Goal: Task Accomplishment & Management: Use online tool/utility

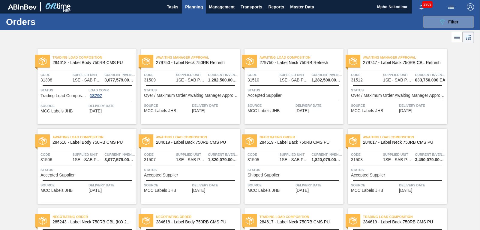
drag, startPoint x: 479, startPoint y: 109, endPoint x: 479, endPoint y: 123, distance: 13.8
click at [479, 123] on div "Trading Load Composition 284618 - Label Body 750RB CMS PU Code 31308 Supplied U…" at bounding box center [240, 203] width 480 height 318
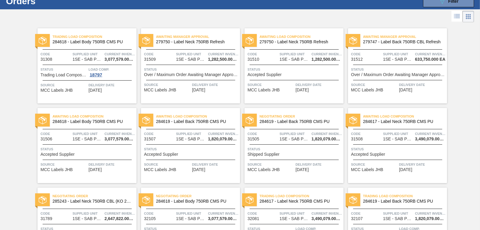
scroll to position [20, 0]
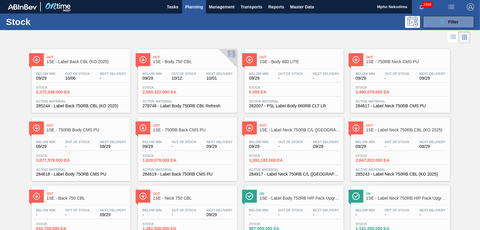
click at [196, 5] on span "Planning" at bounding box center [194, 6] width 18 height 7
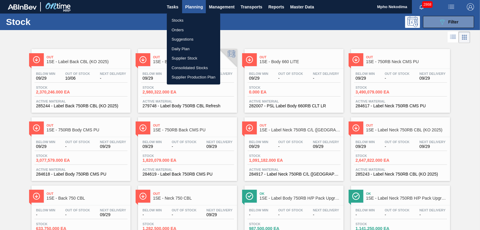
click at [117, 22] on div at bounding box center [240, 115] width 480 height 230
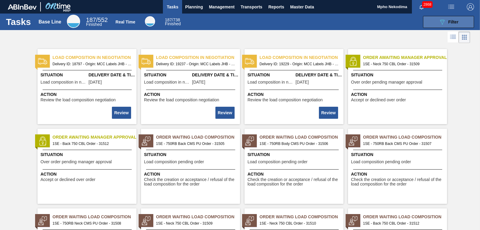
click at [433, 22] on button "089F7B8B-B2A5-4AFE-B5C0-19BA573D28AC Filter" at bounding box center [448, 22] width 51 height 12
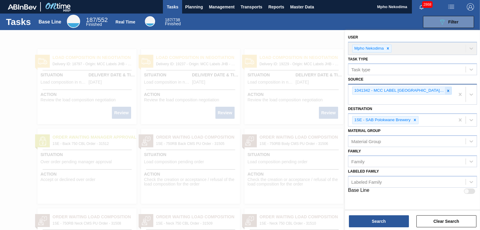
click at [447, 90] on icon at bounding box center [448, 91] width 4 height 4
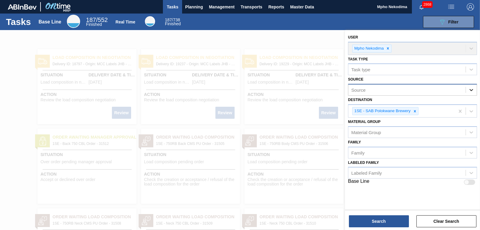
click at [474, 89] on icon at bounding box center [472, 90] width 6 height 6
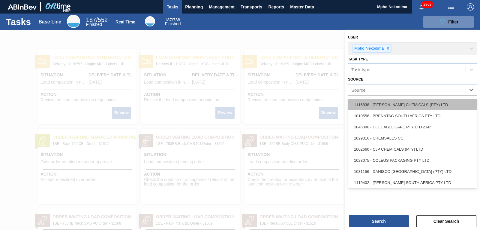
click at [421, 101] on div "1116838 - [PERSON_NAME] CHEMICALS (PTY) LTD" at bounding box center [412, 104] width 129 height 11
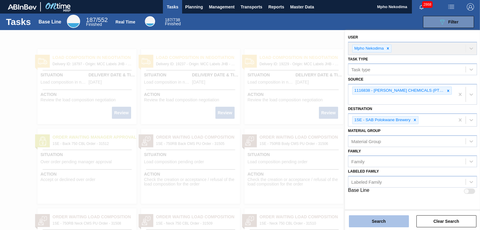
click at [368, 217] on button "Search" at bounding box center [379, 221] width 60 height 12
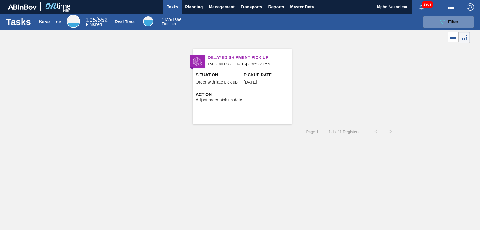
click at [223, 98] on span "Adjust order pick up date" at bounding box center [219, 100] width 47 height 5
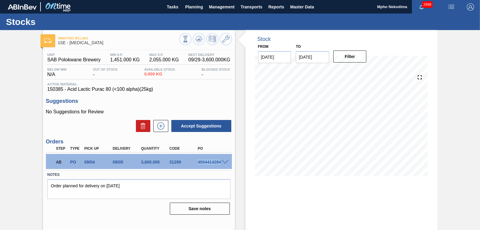
drag, startPoint x: 197, startPoint y: 162, endPoint x: 225, endPoint y: 162, distance: 27.6
click at [225, 162] on div "AB PO 09/04 09/05 3,600.000 31299 4504414284" at bounding box center [139, 161] width 186 height 15
copy div "4504414284"
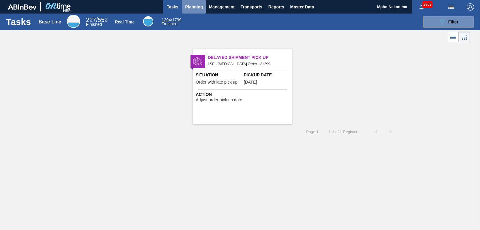
click at [186, 6] on span "Planning" at bounding box center [194, 6] width 18 height 7
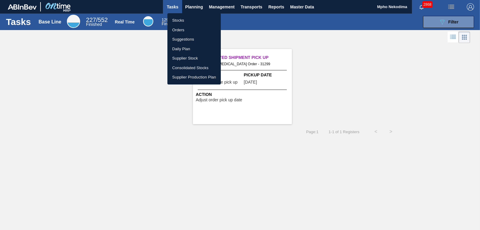
click at [179, 20] on li "Stocks" at bounding box center [193, 21] width 53 height 10
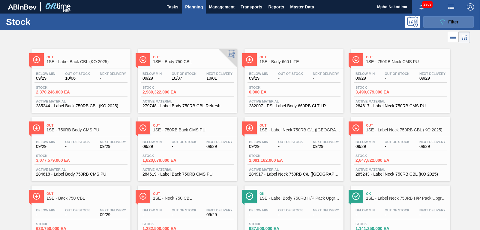
click at [429, 25] on button "089F7B8B-B2A5-4AFE-B5C0-19BA573D28AC Filter" at bounding box center [448, 22] width 51 height 12
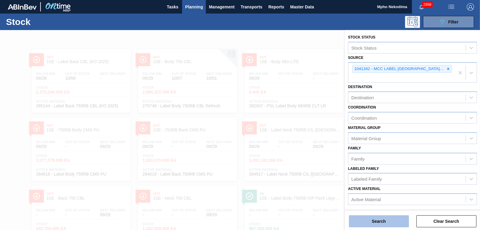
click at [391, 221] on button "Search" at bounding box center [379, 221] width 60 height 12
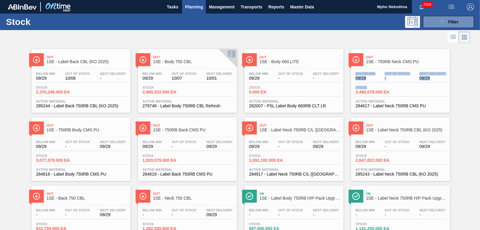
drag, startPoint x: 479, startPoint y: 63, endPoint x: 476, endPoint y: 88, distance: 25.1
click at [476, 88] on div "Out 1SE - Label Back CBL (KO 2025) Below Min 09/29 Out Of Stock 10/06 Next Deli…" at bounding box center [240, 146] width 480 height 204
click at [469, 92] on div "Out 1SE - Label Back CBL (KO 2025) Below Min 09/29 Out Of Stock 10/06 Next Deli…" at bounding box center [240, 146] width 480 height 204
click at [314, 145] on span "09/29" at bounding box center [326, 146] width 26 height 5
click at [460, 144] on div "Out 1SE - Label Back CBL (KO 2025) Below Min 09/29 Out Of Stock 10/06 Next Deli…" at bounding box center [240, 146] width 480 height 204
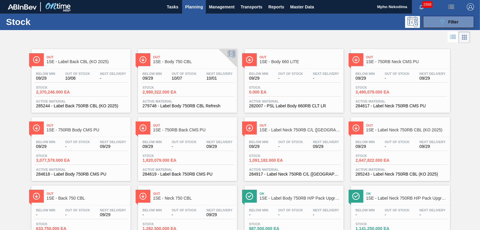
click at [81, 105] on span "285244 - Label Back 750RB CBL (KO 2025)" at bounding box center [81, 106] width 90 height 5
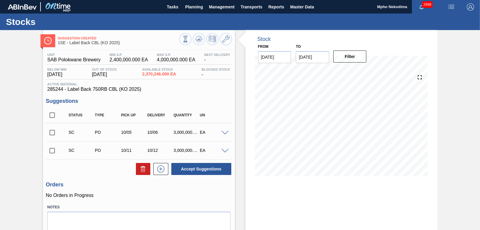
click at [52, 151] on input "checkbox" at bounding box center [52, 150] width 13 height 13
click at [51, 150] on input "checkbox" at bounding box center [52, 150] width 13 height 13
click at [50, 151] on input "checkbox" at bounding box center [52, 150] width 13 height 13
click at [224, 149] on span at bounding box center [225, 151] width 7 height 5
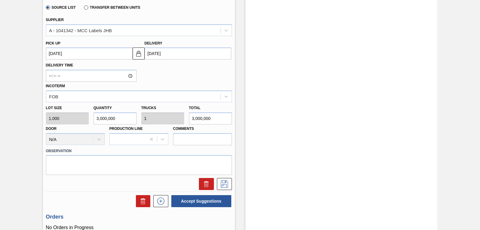
scroll to position [204, 0]
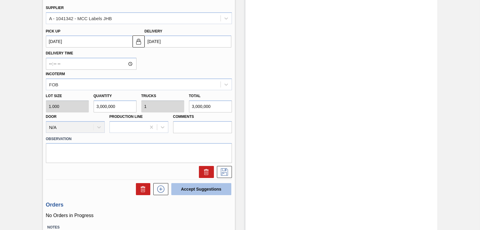
click at [192, 188] on button "Accept Suggestions" at bounding box center [201, 189] width 60 height 12
click at [195, 189] on button "Accept Suggestions" at bounding box center [201, 189] width 60 height 12
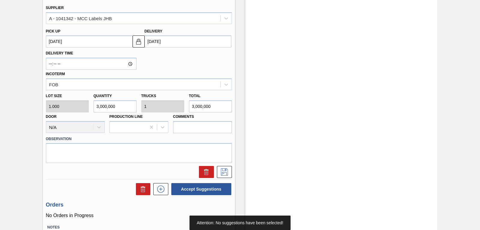
click at [345, 149] on div "Stock From [DATE] to [DATE] Filter 10/13 Stock Projection 2,124,715 SAP Plannin…" at bounding box center [342, 49] width 192 height 446
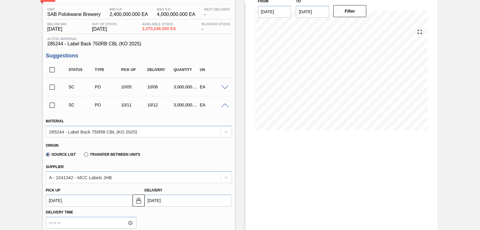
scroll to position [0, 0]
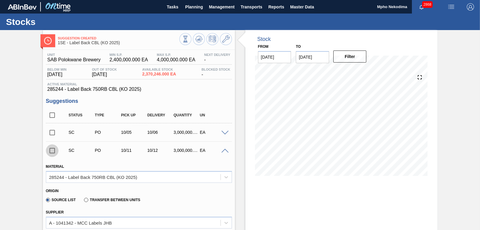
click at [53, 151] on input "checkbox" at bounding box center [52, 150] width 13 height 13
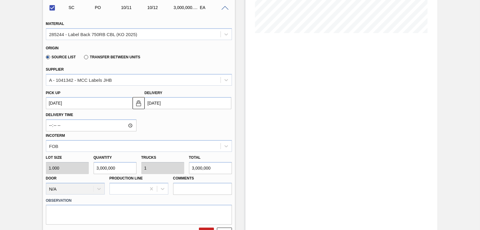
scroll to position [144, 0]
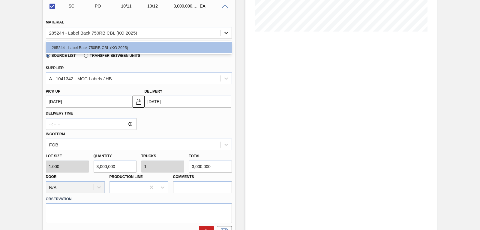
click at [223, 32] on icon at bounding box center [226, 33] width 6 height 6
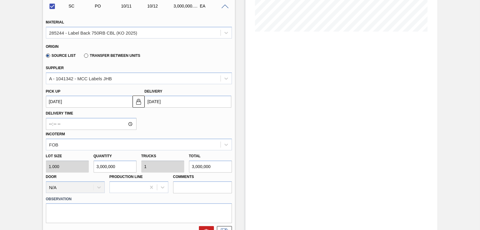
click at [225, 8] on span at bounding box center [225, 7] width 7 height 5
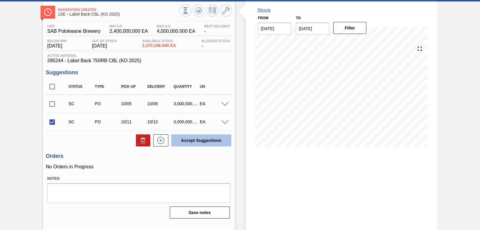
click at [192, 139] on button "Accept Suggestions" at bounding box center [201, 140] width 60 height 12
checkbox input "false"
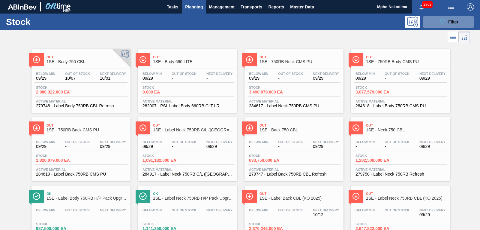
click at [465, 147] on div "Out 1SE - Body 750 CBL Below Min 09/29 Out Of Stock 10/07 Next Delivery 10/01 S…" at bounding box center [240, 146] width 480 height 204
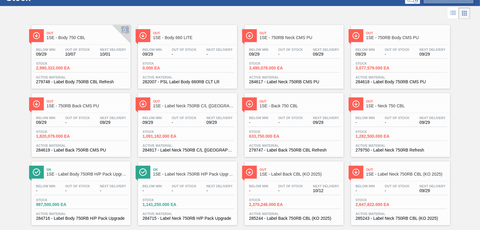
scroll to position [34, 0]
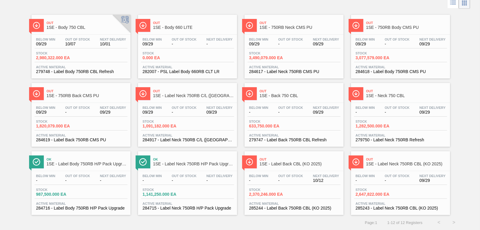
click at [294, 140] on span "279747 - Label Back 750RB CBL Refresh" at bounding box center [294, 139] width 90 height 5
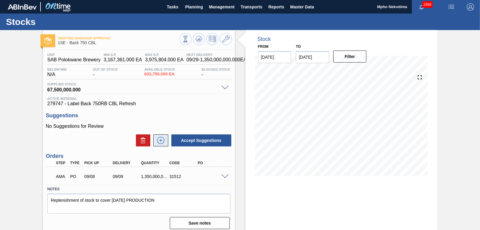
click at [159, 141] on icon at bounding box center [161, 140] width 10 height 7
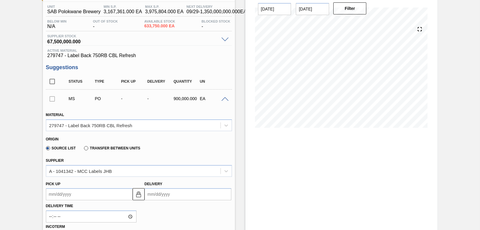
scroll to position [60, 0]
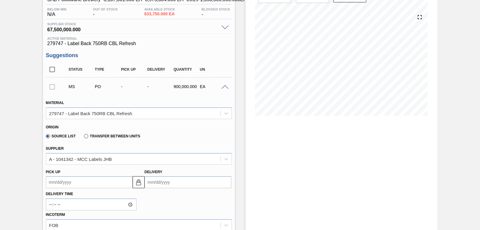
click at [159, 182] on input "Delivery" at bounding box center [188, 182] width 87 height 12
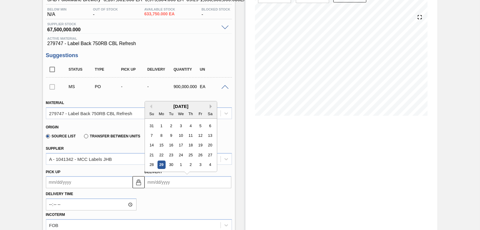
click at [210, 106] on button "Next Month" at bounding box center [212, 106] width 4 height 4
click at [199, 136] on div "10" at bounding box center [200, 135] width 8 height 8
type up3254607556 "[DATE]"
type input "[DATE]"
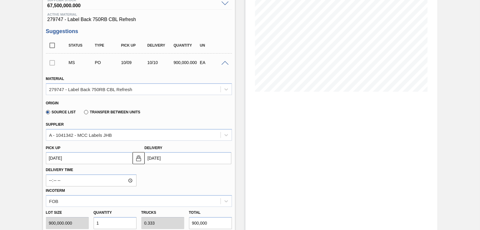
scroll to position [96, 0]
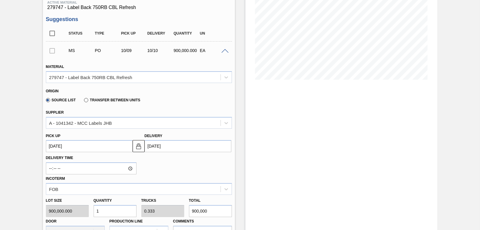
click at [68, 207] on div "Lot size 900,000.000 Quantity 1 Trucks 0.333 Total 900,000 Door N/A Production …" at bounding box center [139, 216] width 191 height 43
type input "3"
type input "1"
type input "2,700,000"
type input "30"
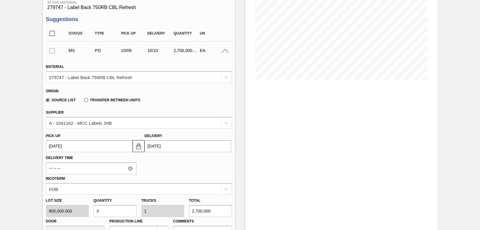
type input "10"
type input "27,000,000"
type input "300"
type input "100"
type input "270,000,000"
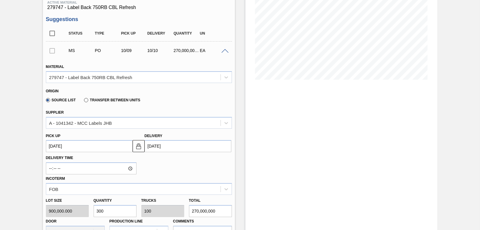
type input "3,000"
type input "1,000"
type input "2,700,000,000"
type input "30,000"
type input "10,000"
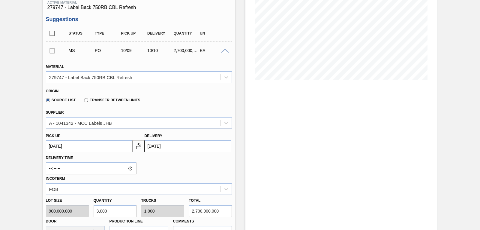
type input "27,000,000,000"
type input "300,000"
type input "100,000"
type input "270,000,000,000"
type input "3,000,000"
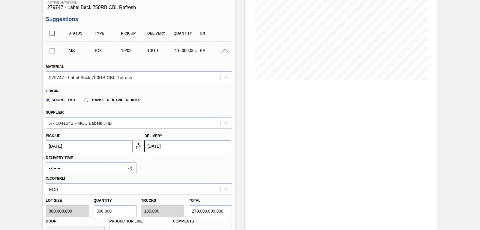
type input "1,000,000"
type input "2,700,000,000,000"
type input "3,000,000"
click at [180, 171] on div "Delivery Time Incoterm FOB" at bounding box center [139, 173] width 191 height 43
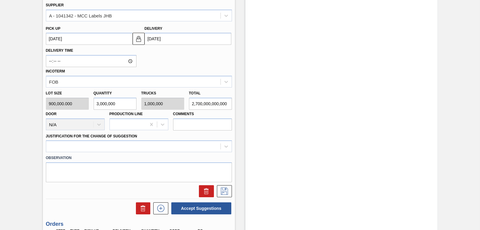
scroll to position [204, 0]
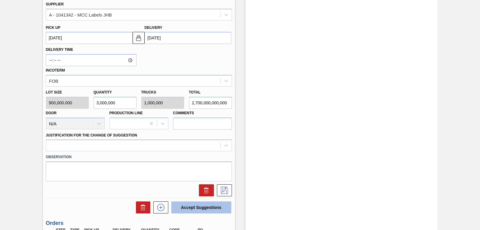
click at [183, 206] on button "Accept Suggestions" at bounding box center [201, 207] width 60 height 12
click at [204, 60] on div "Delivery Time Incoterm FOB" at bounding box center [139, 65] width 191 height 43
click at [220, 189] on icon at bounding box center [225, 189] width 10 height 7
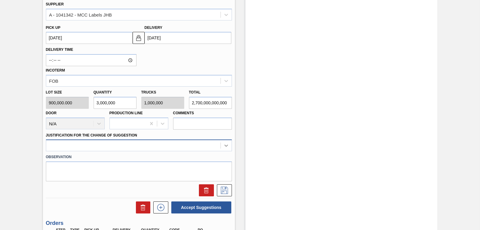
click at [226, 143] on div at bounding box center [139, 145] width 186 height 12
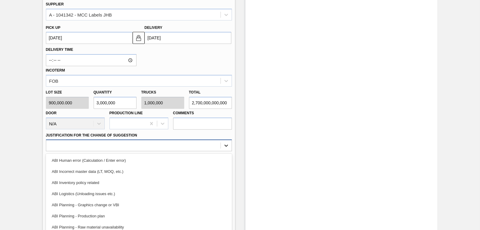
scroll to position [220, 0]
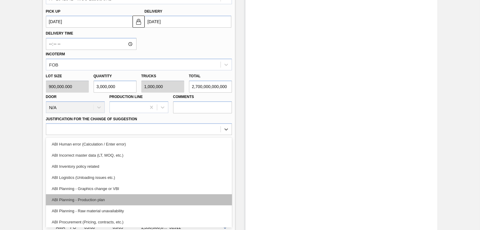
click at [120, 197] on div "ABI Planning - Production plan" at bounding box center [139, 199] width 186 height 11
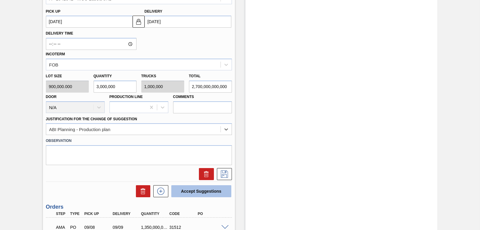
click at [204, 191] on button "Accept Suggestions" at bounding box center [201, 191] width 60 height 12
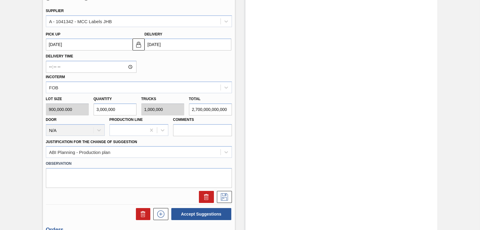
scroll to position [208, 0]
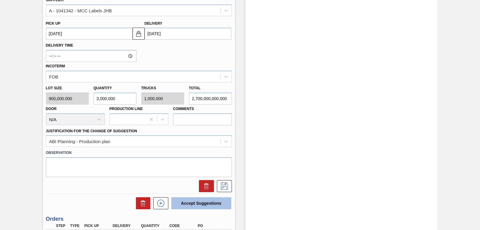
click at [191, 201] on button "Accept Suggestions" at bounding box center [201, 203] width 60 height 12
drag, startPoint x: 119, startPoint y: 98, endPoint x: 86, endPoint y: 105, distance: 33.1
click at [86, 105] on div "Lot size 900,000.000 Quantity 3,000,000 Trucks 1,000,000 Total 2,700,000,000,00…" at bounding box center [139, 103] width 191 height 43
type input "0"
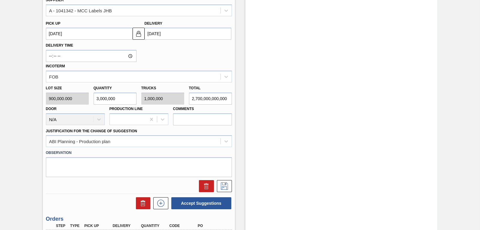
type input "0"
click at [249, 155] on div "Stock From [DATE] to [DATE] Filter 09/29 Stock Projection 1,350,633,750 SAP Pla…" at bounding box center [342, 59] width 192 height 475
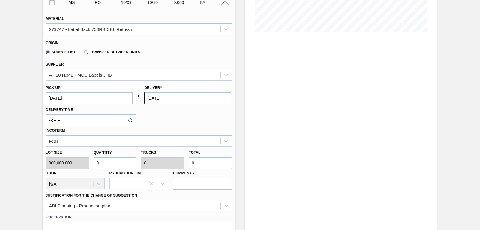
scroll to position [156, 0]
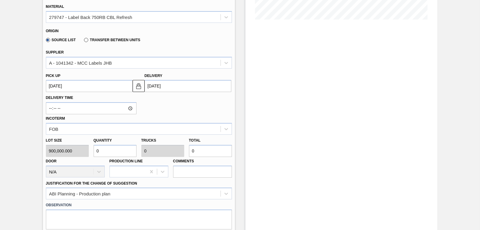
click at [106, 152] on input "0" at bounding box center [115, 151] width 43 height 12
type input "3"
type input "1"
type input "2,700,000"
type input "30"
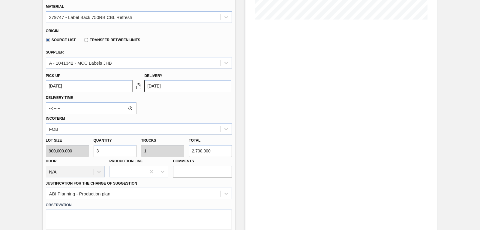
type input "10"
type input "27,000,000"
type input "300"
type input "100"
type input "270,000,000"
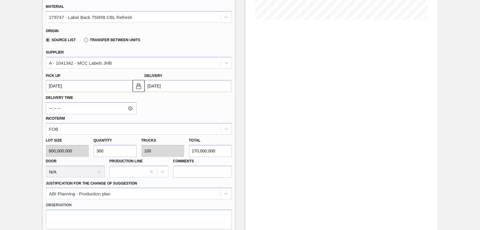
type input "3,000"
type input "1,000"
type input "2,700,000,000"
type input "30,000"
type input "10,000"
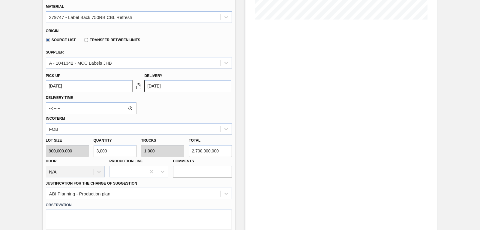
type input "27,000,000,000"
type input "300,000"
type input "100,000"
type input "270,000,000,000"
type input "3,000,000"
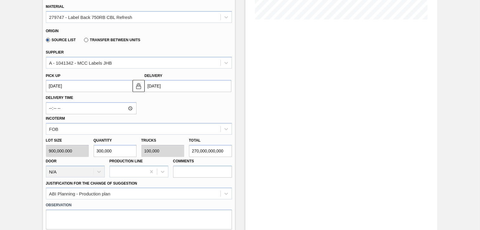
type input "1,000,000"
type input "2,700,000,000,000"
type input "3,000,000"
click at [195, 107] on div "Delivery Time Incoterm FOB" at bounding box center [139, 113] width 191 height 43
click at [207, 104] on div "Delivery Time Incoterm FOB" at bounding box center [139, 113] width 191 height 43
